Goal: Find specific page/section: Find specific page/section

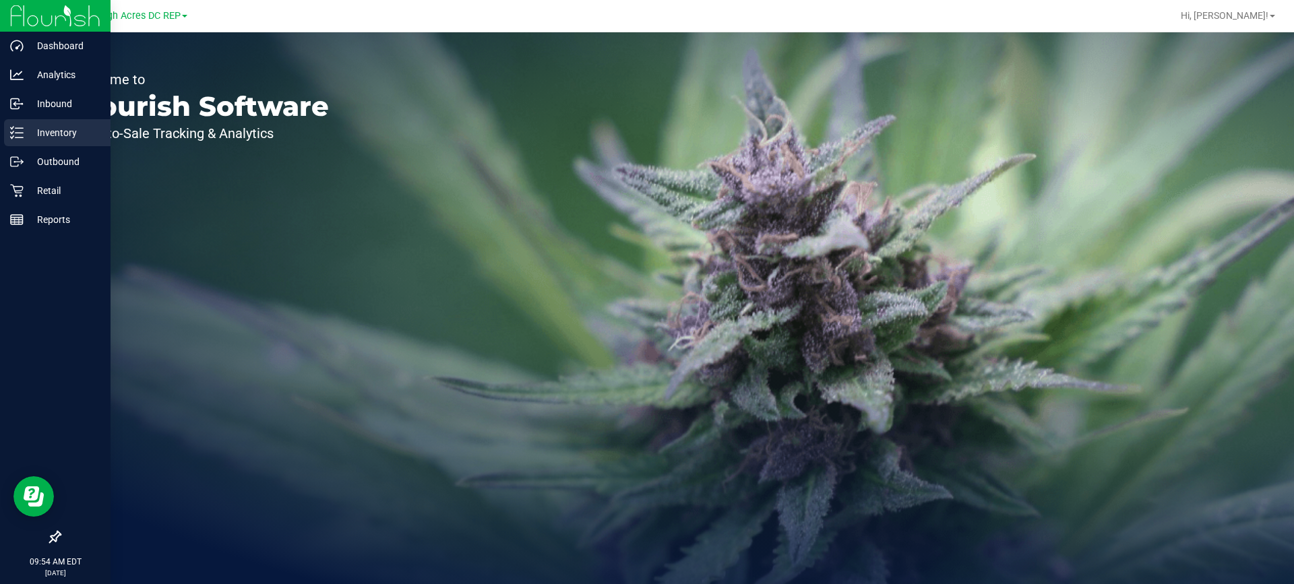
click at [64, 136] on p "Inventory" at bounding box center [64, 133] width 81 height 16
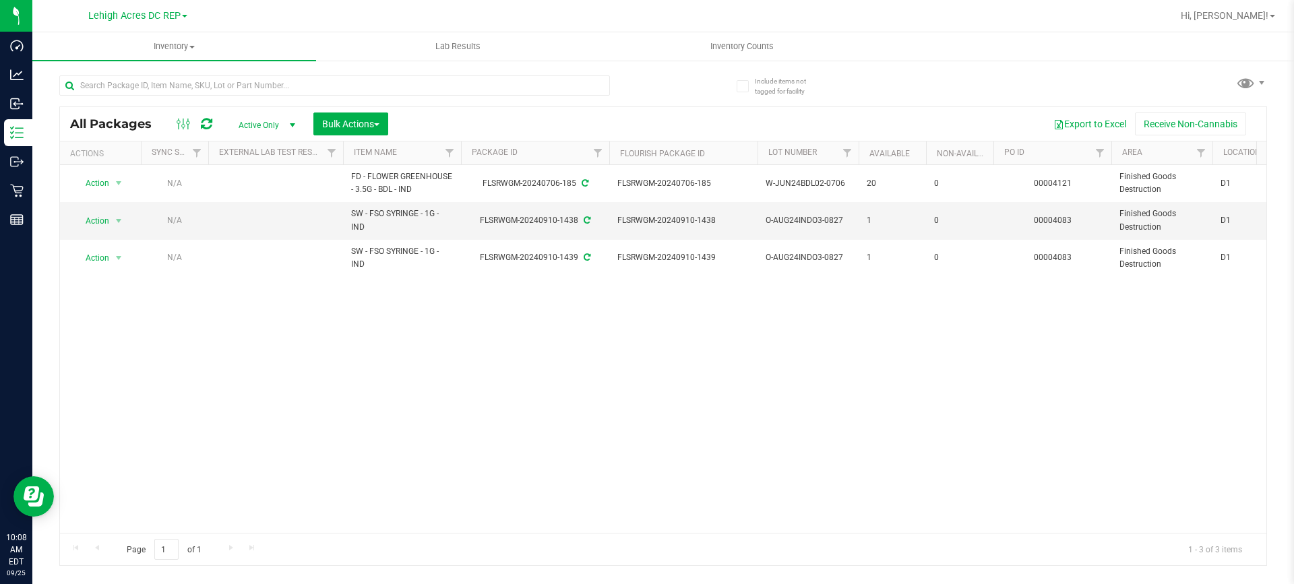
click at [419, 494] on div "Action Action Edit attributes Global inventory Locate package Lock package Pack…" at bounding box center [663, 349] width 1206 height 368
click at [743, 86] on icon at bounding box center [742, 86] width 9 height 0
click at [0, 0] on input "Include items not tagged for facility" at bounding box center [0, 0] width 0 height 0
